Goal: Task Accomplishment & Management: Complete application form

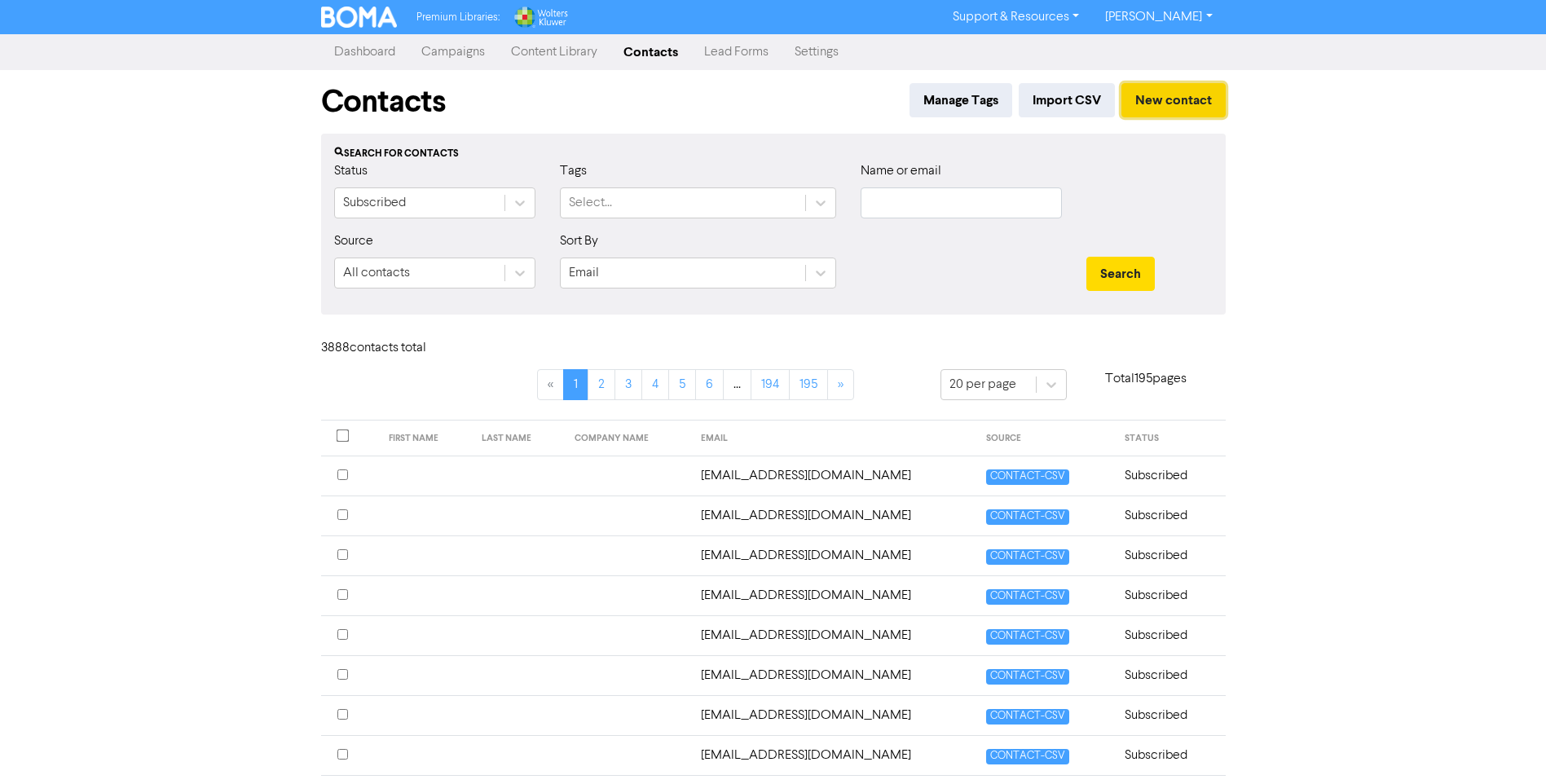
click at [1181, 102] on button "New contact" at bounding box center [1173, 101] width 104 height 34
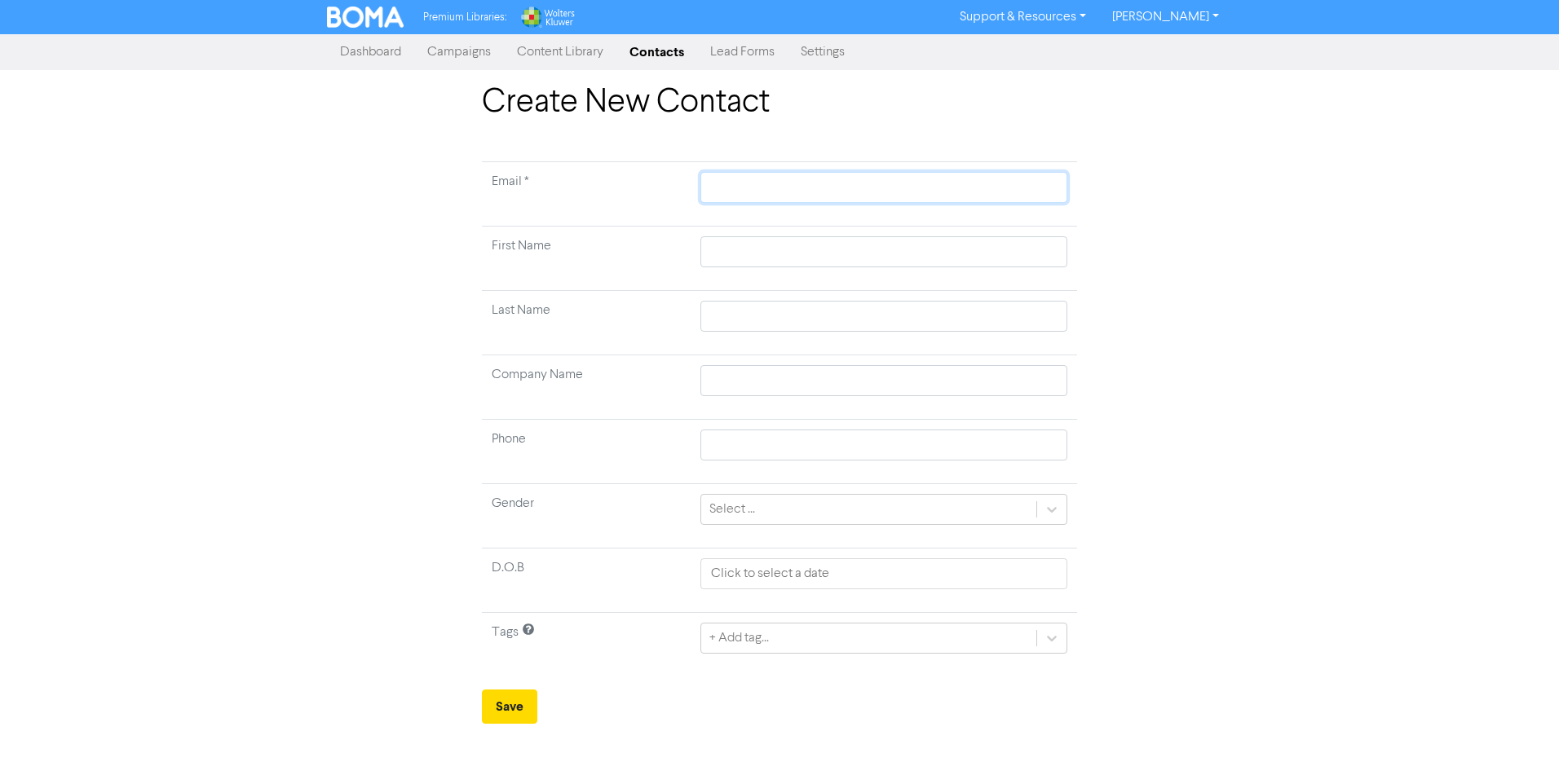
click at [756, 188] on input "text" at bounding box center [883, 188] width 367 height 31
paste input "[PERSON_NAME][EMAIL_ADDRESS][DOMAIN_NAME]"
type input "[PERSON_NAME][EMAIL_ADDRESS][DOMAIN_NAME]"
click at [753, 386] on input "text" at bounding box center [883, 381] width 367 height 31
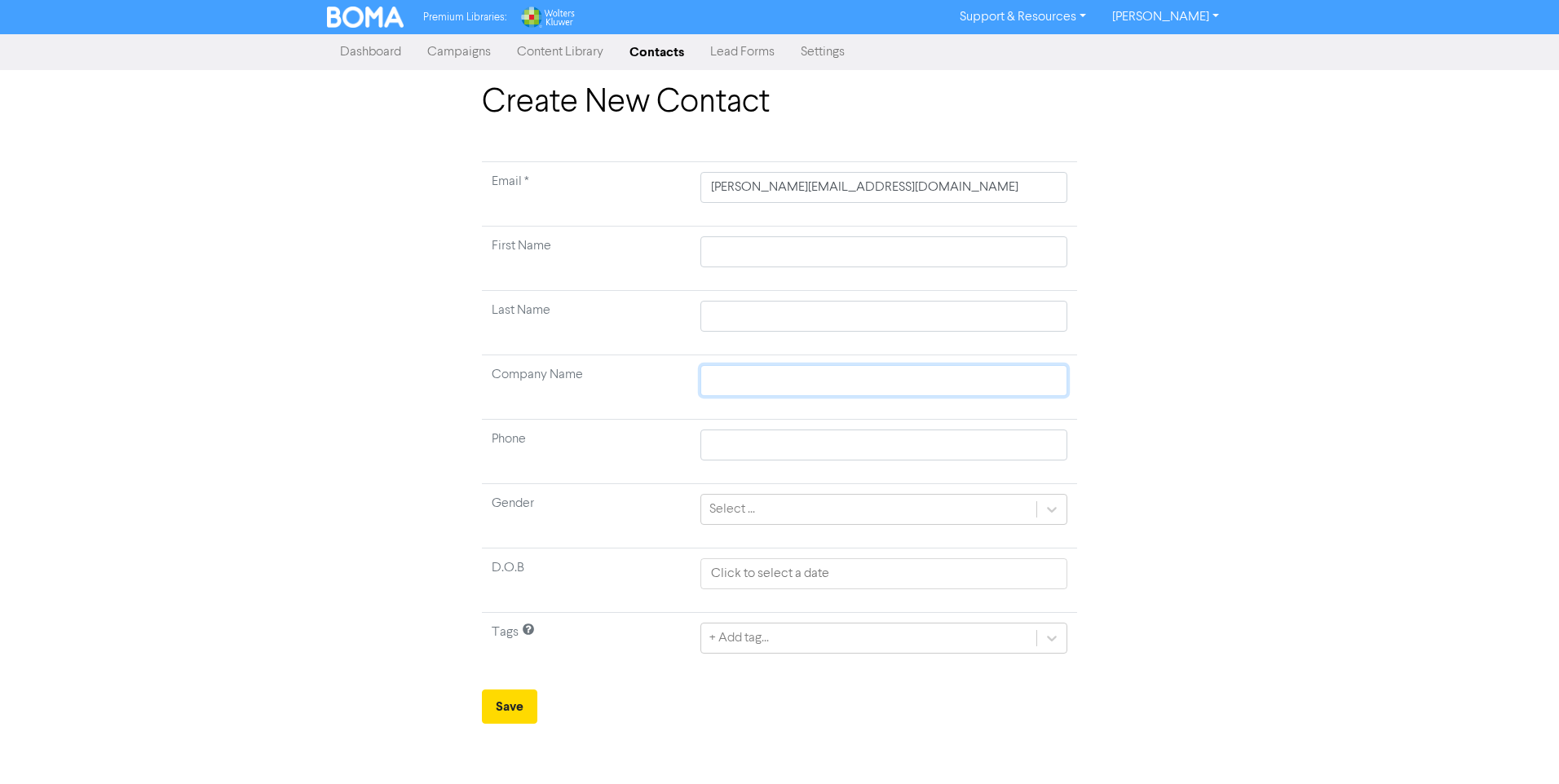
type input "R"
type input "Re"
type input "Res"
type input "Resc"
type input "[PERSON_NAME]"
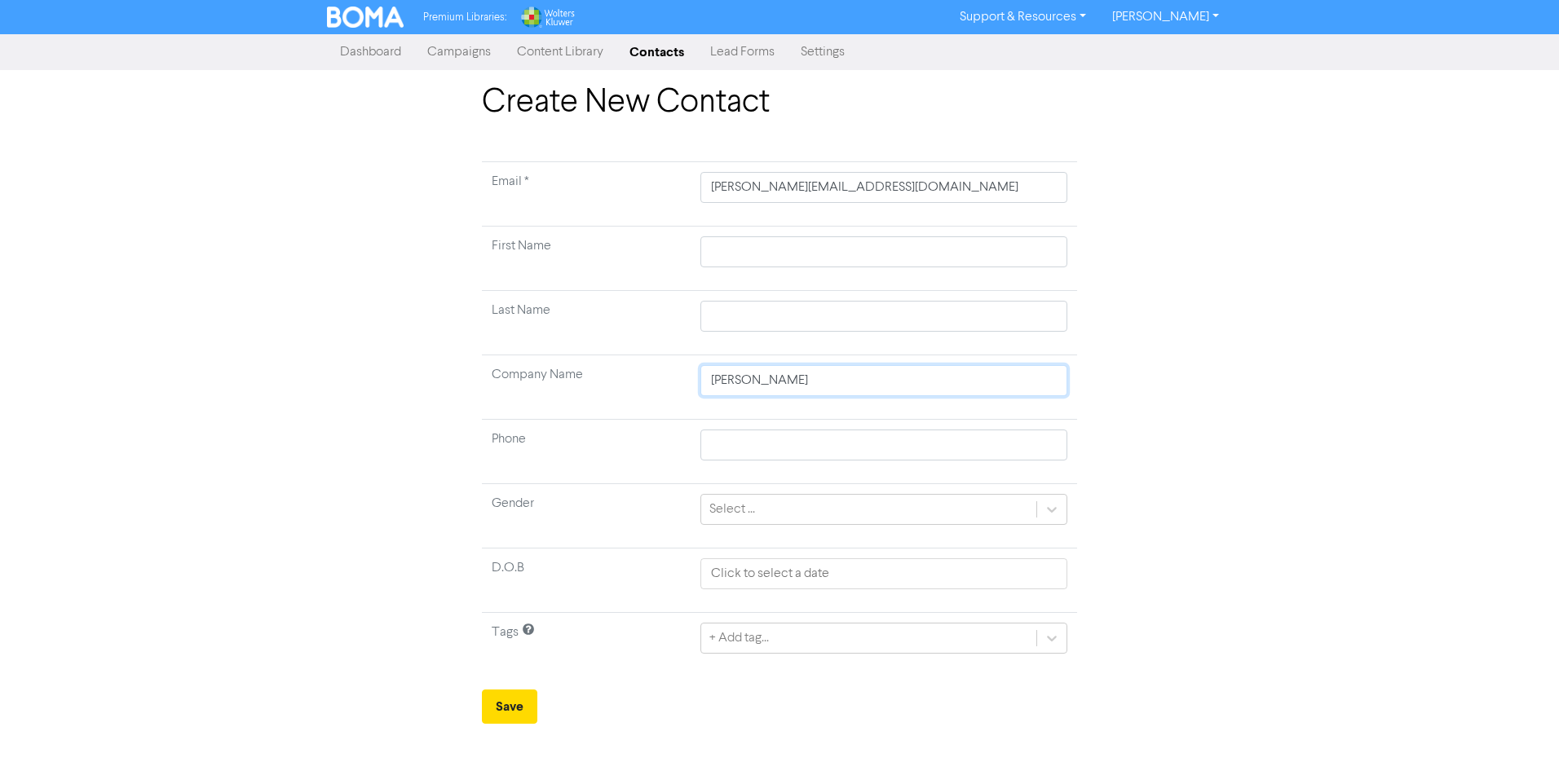
type input "Rescap"
type input "Rescape"
type input "Rescaped"
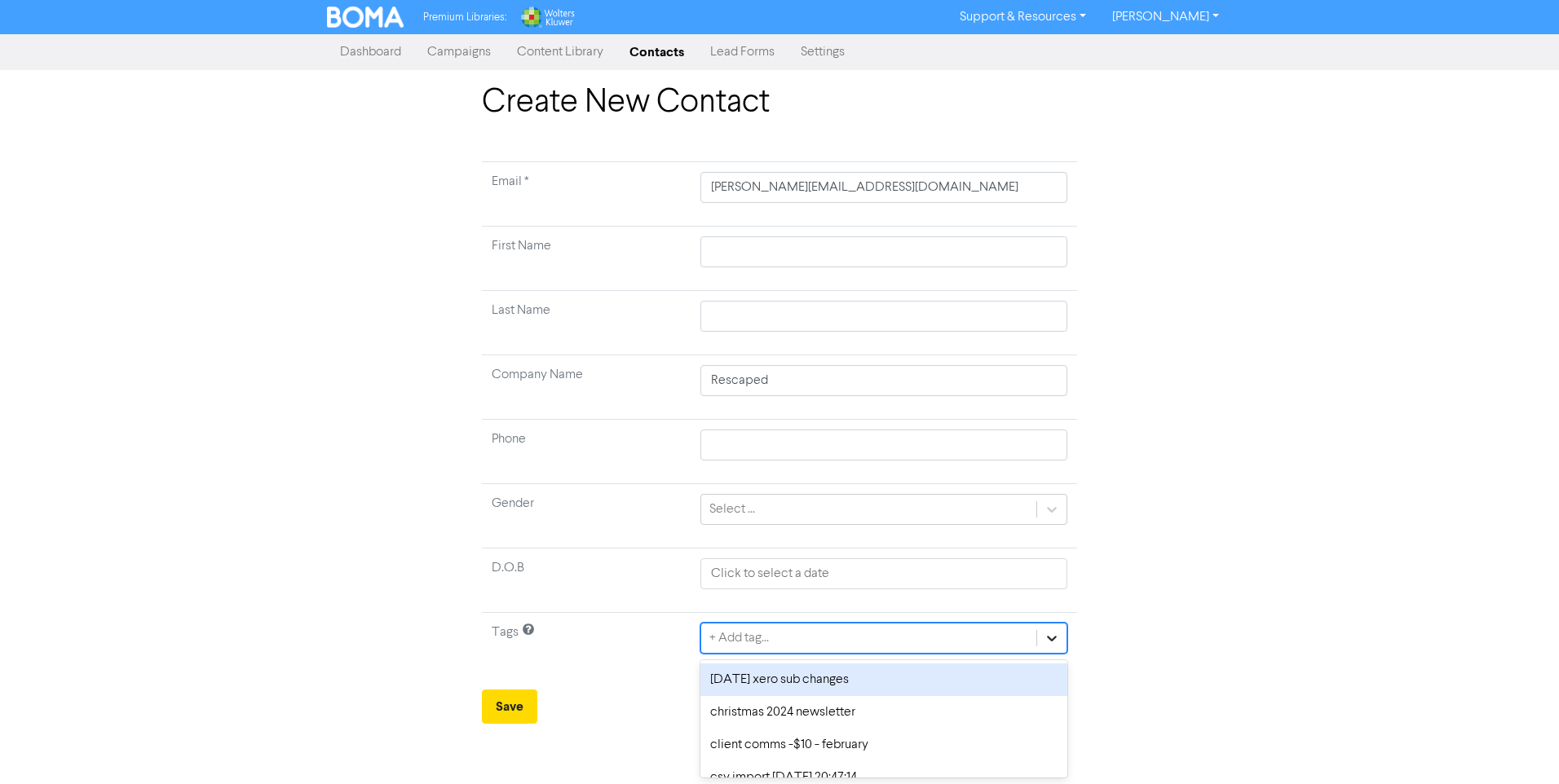
click at [1051, 644] on icon at bounding box center [1052, 638] width 16 height 16
click at [1467, 262] on div "Create New Contact Email * [PERSON_NAME][EMAIL_ADDRESS][DOMAIN_NAME] First Name…" at bounding box center [779, 403] width 1559 height 641
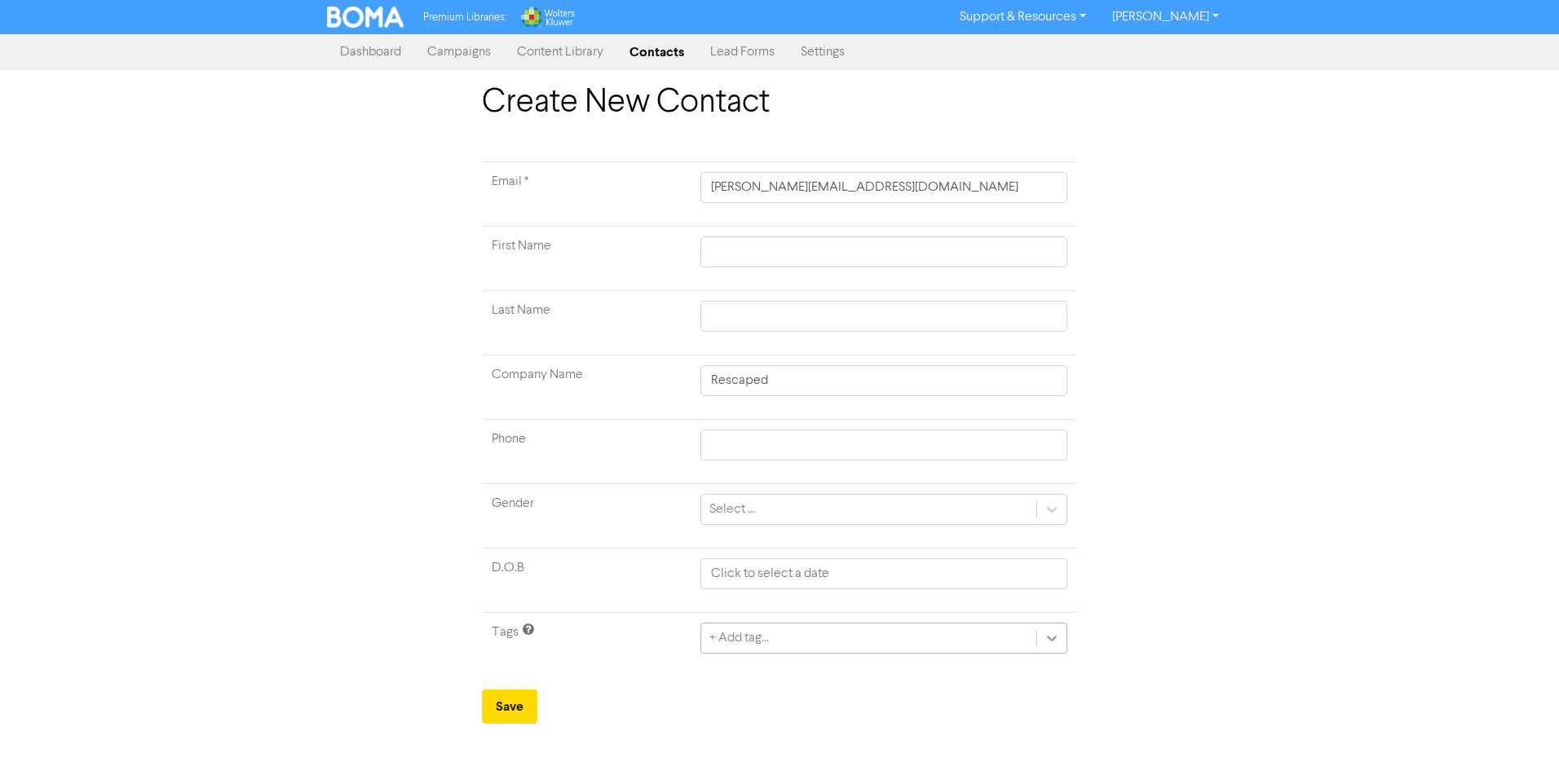
click at [1048, 637] on icon at bounding box center [1051, 638] width 10 height 5
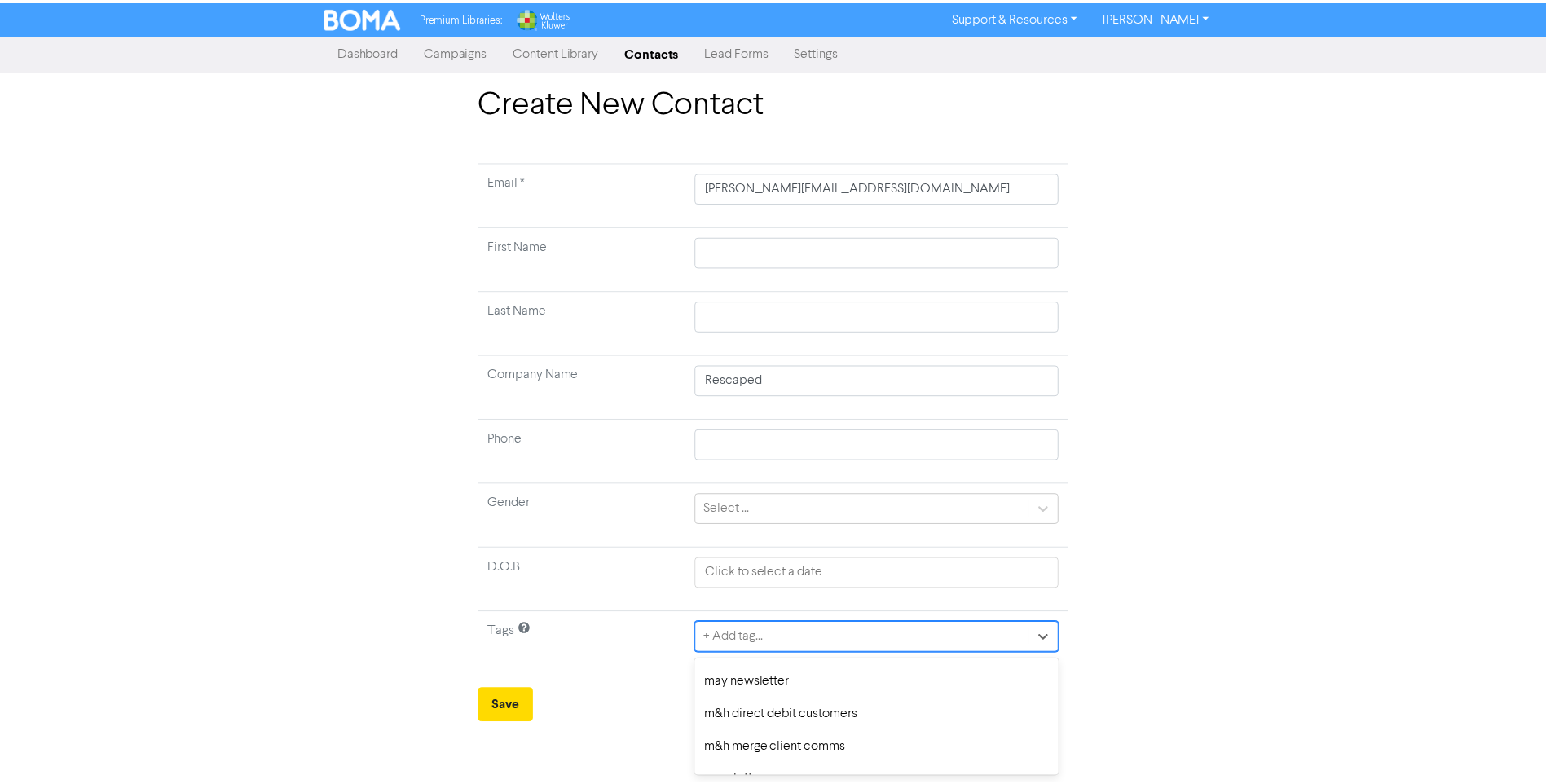
scroll to position [1548, 0]
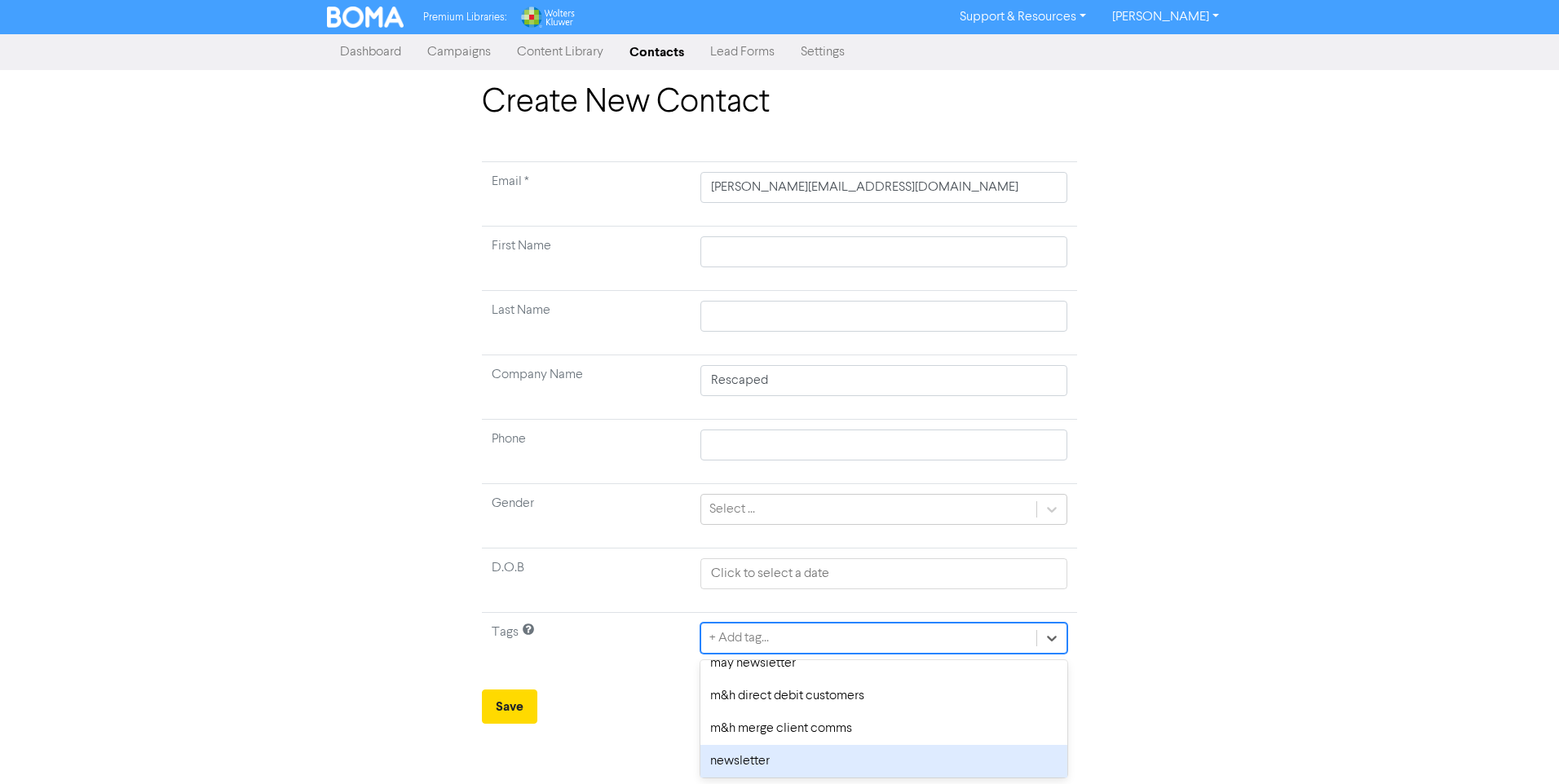
click at [779, 769] on div "newsletter" at bounding box center [883, 761] width 367 height 33
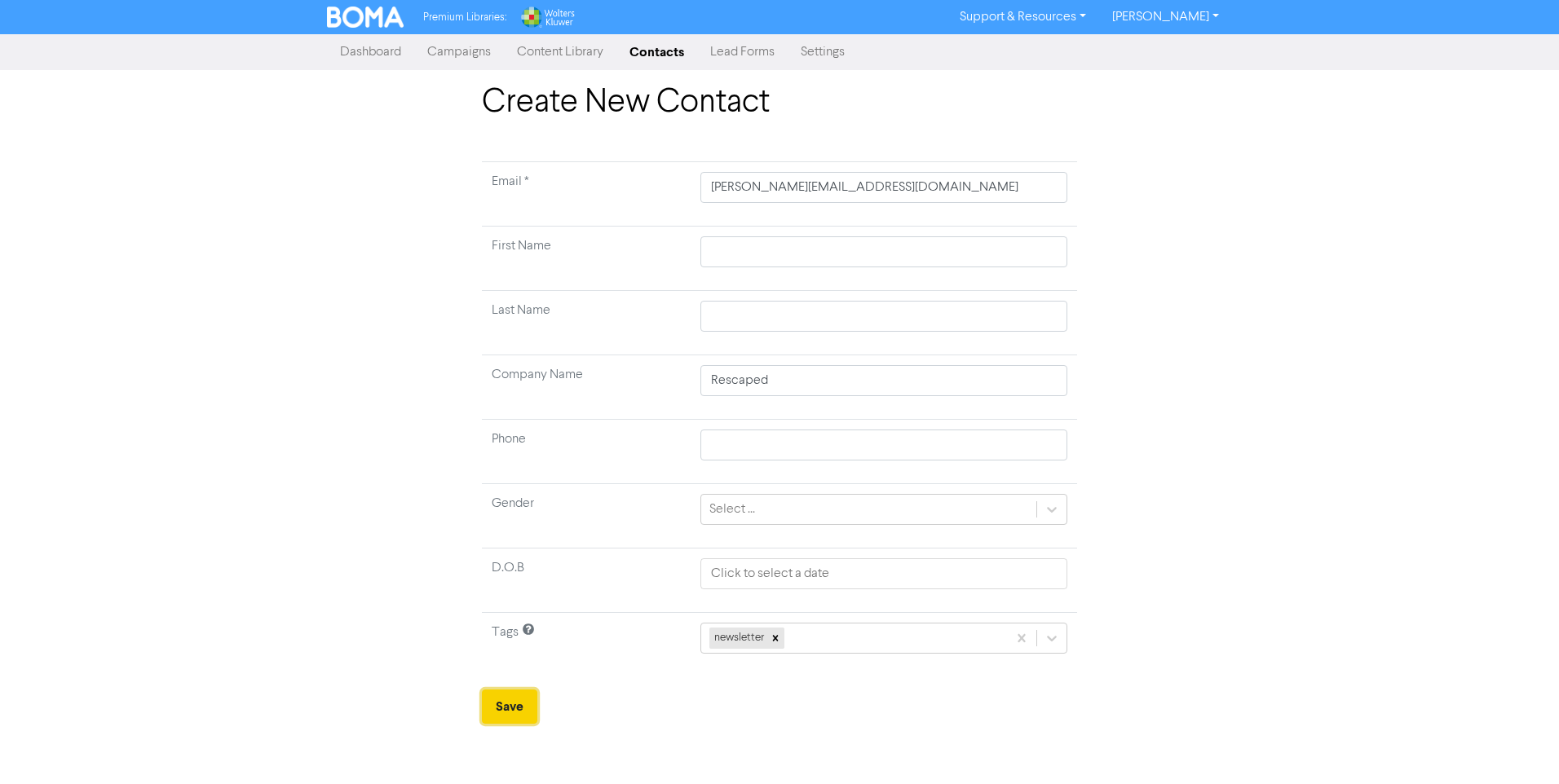
click at [504, 702] on button "Save" at bounding box center [509, 707] width 55 height 34
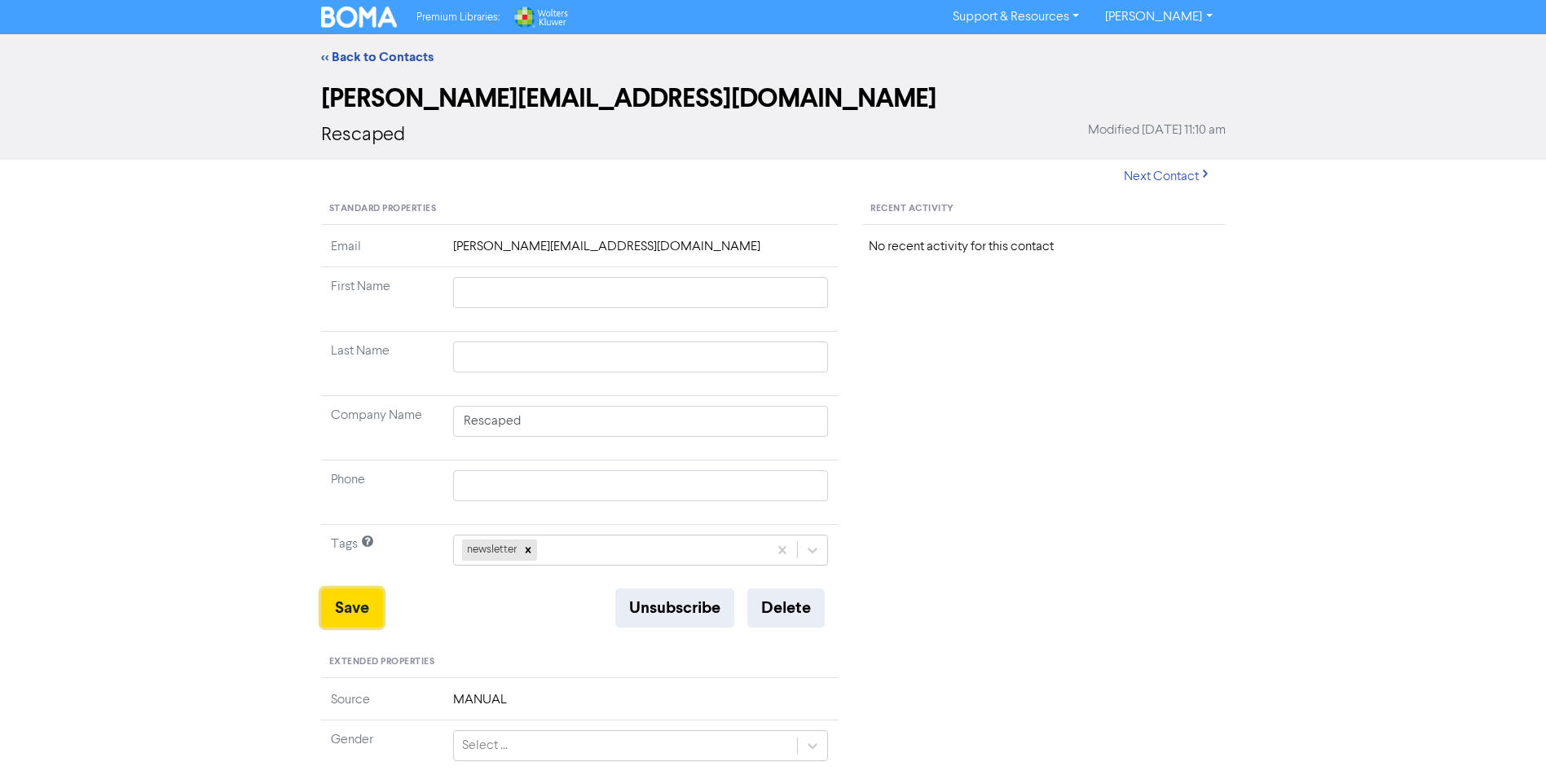
drag, startPoint x: 364, startPoint y: 607, endPoint x: 416, endPoint y: 545, distance: 80.9
click at [362, 606] on button "Save" at bounding box center [352, 607] width 62 height 39
